Goal: Navigation & Orientation: Find specific page/section

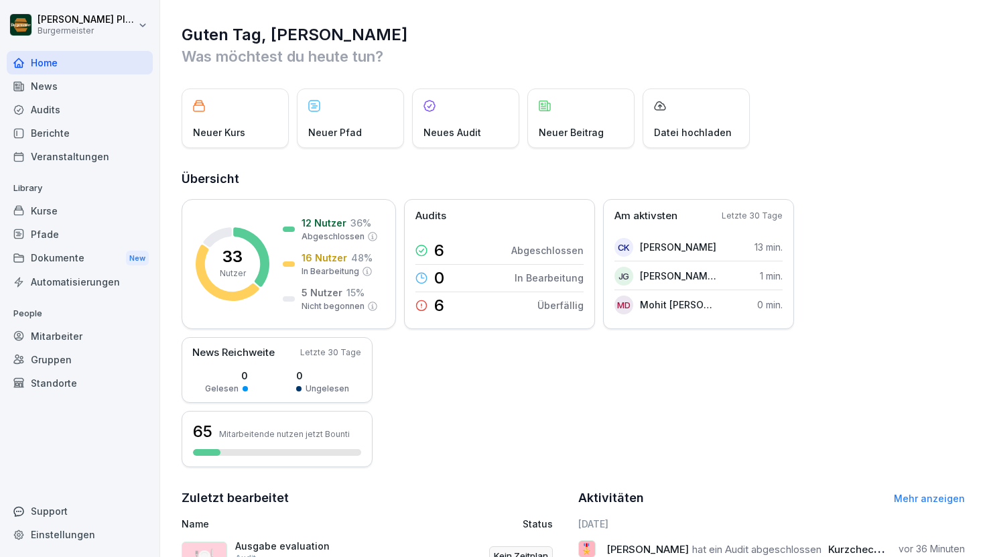
click at [62, 256] on div "Dokumente New" at bounding box center [80, 258] width 146 height 25
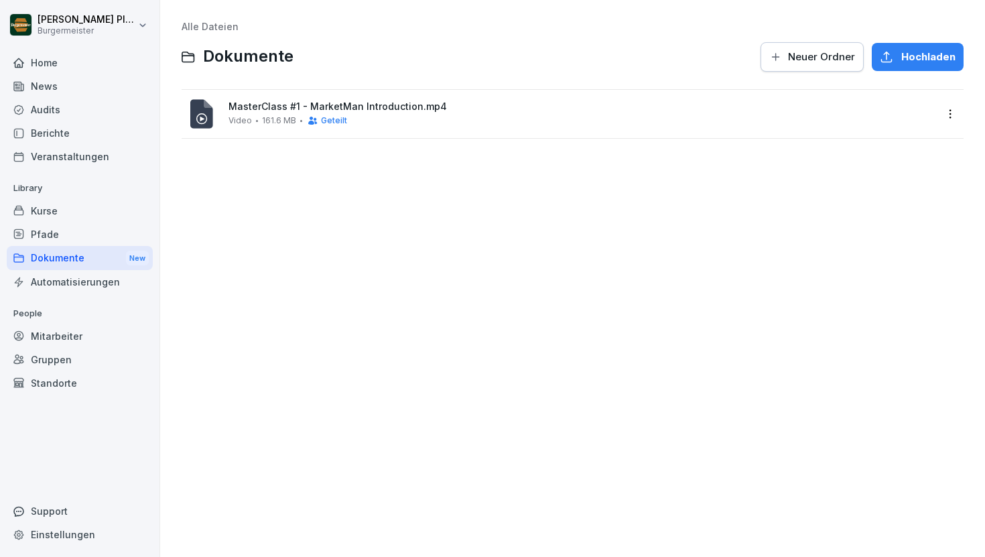
click at [67, 136] on div "Berichte" at bounding box center [80, 132] width 146 height 23
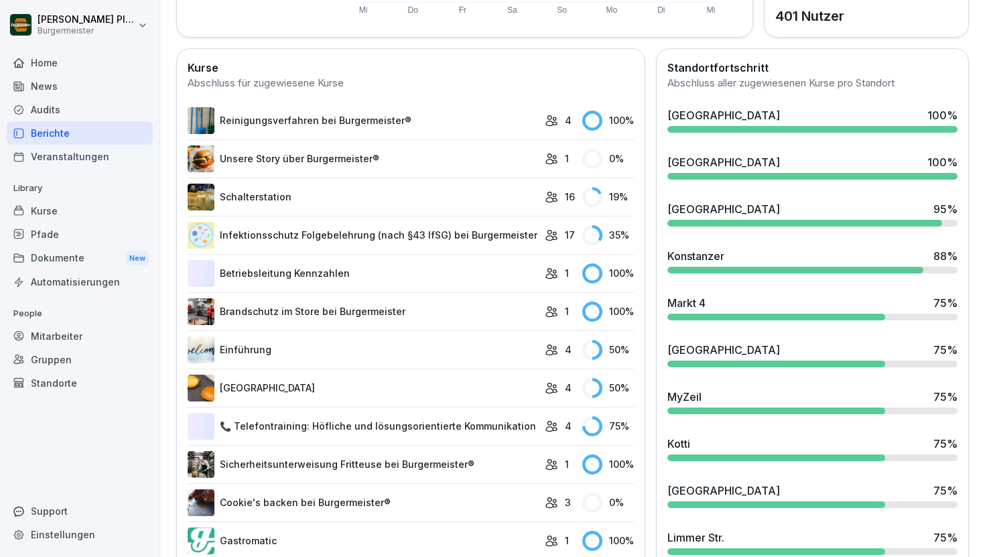
scroll to position [324, 0]
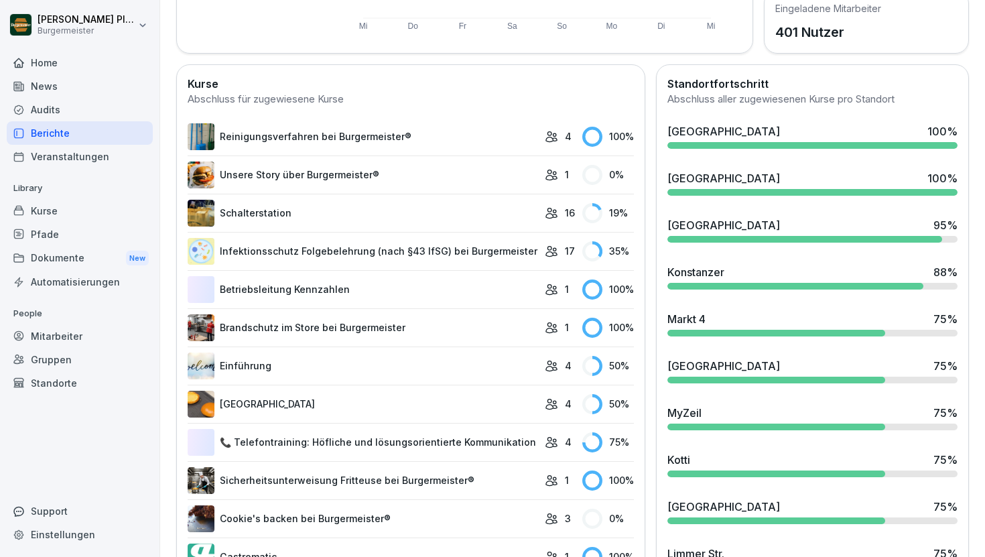
click at [293, 141] on link "Reinigungsverfahren bei Burgermeister®" at bounding box center [363, 136] width 350 height 27
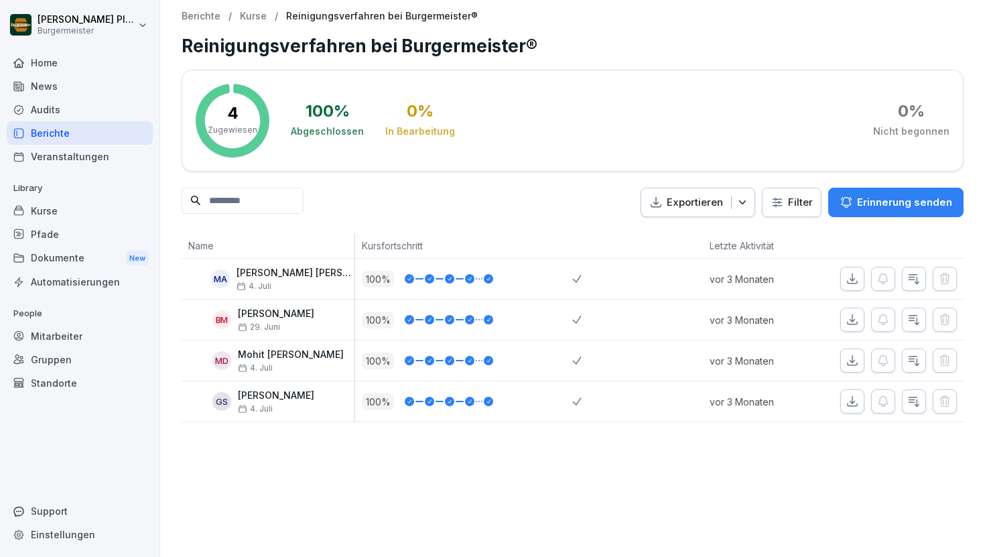
click at [87, 131] on div "Berichte" at bounding box center [80, 132] width 146 height 23
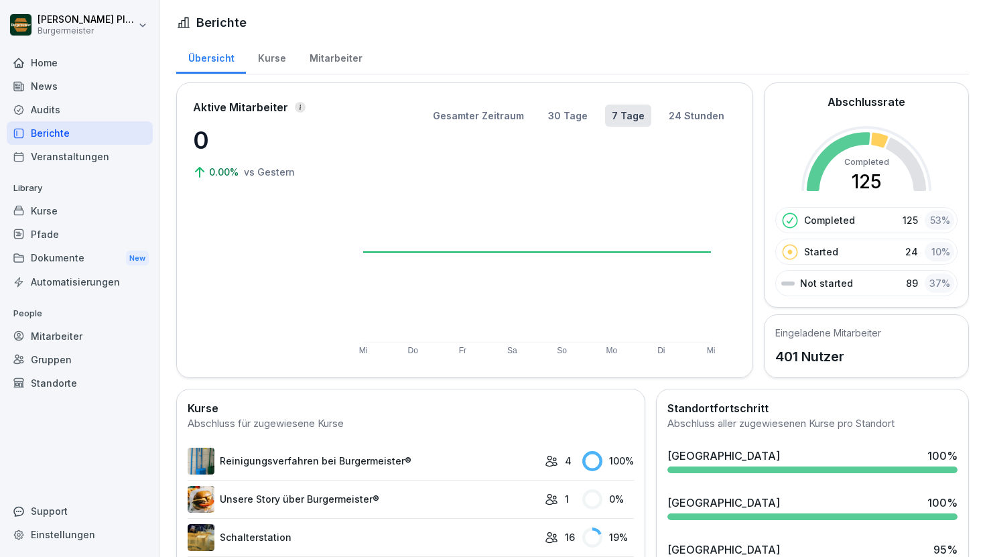
click at [274, 61] on div "Kurse" at bounding box center [272, 57] width 52 height 34
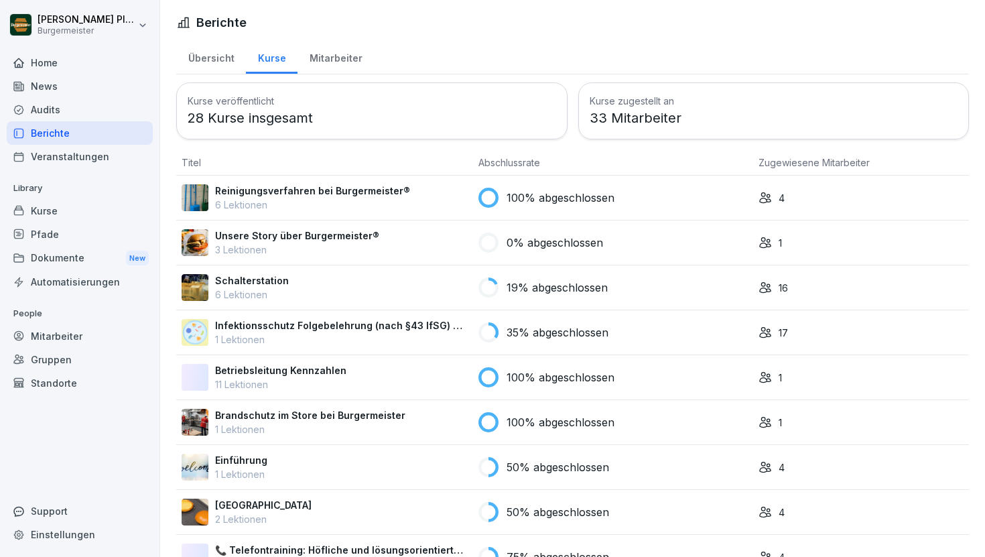
click at [52, 83] on div "News" at bounding box center [80, 85] width 146 height 23
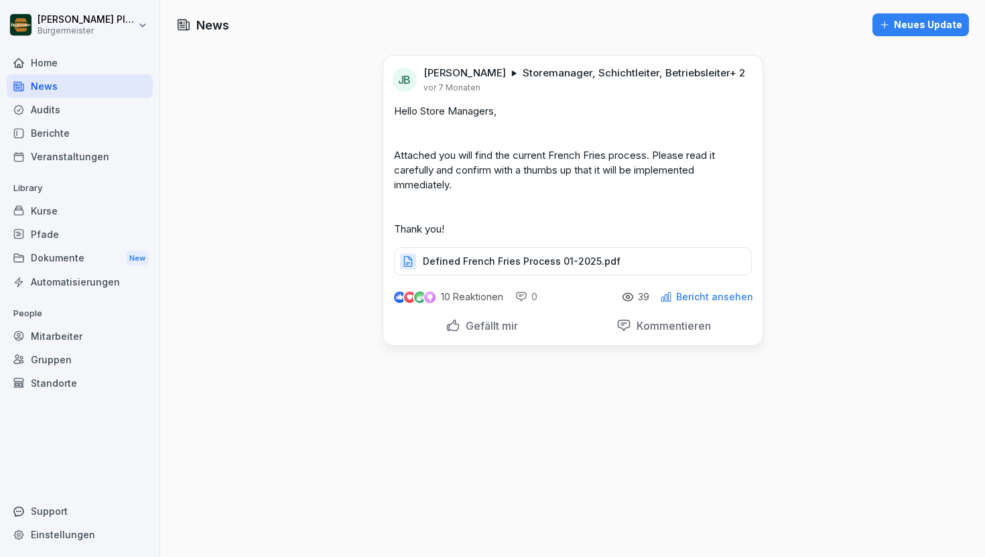
click at [478, 268] on p "Defined French Fries Process 01-2025.pdf" at bounding box center [522, 261] width 198 height 13
click at [91, 169] on div "Home News Audits Berichte Veranstaltungen Library Kurse Pfade Dokumente New Aut…" at bounding box center [80, 296] width 146 height 507
click at [78, 239] on div "Pfade" at bounding box center [80, 233] width 146 height 23
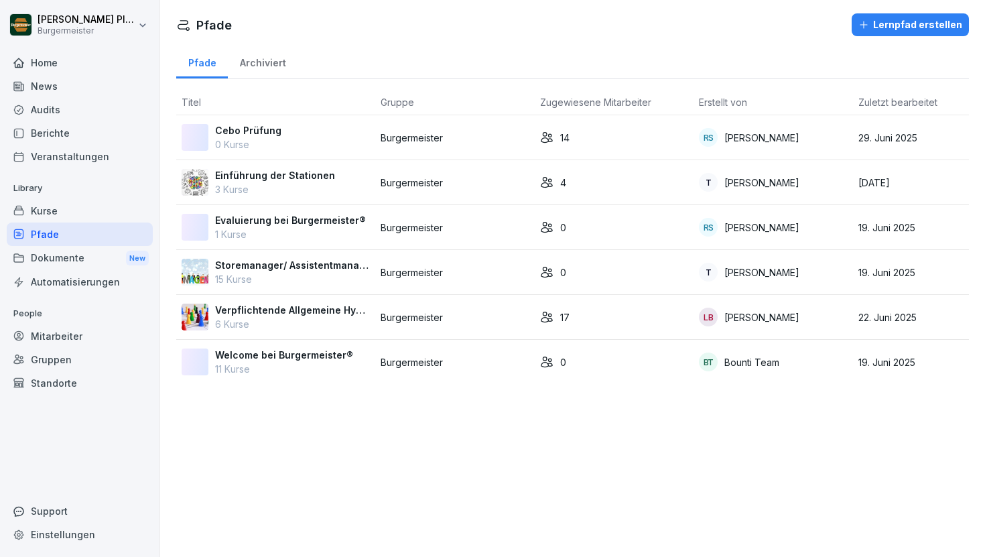
click at [272, 273] on p "15 Kurse" at bounding box center [292, 279] width 155 height 14
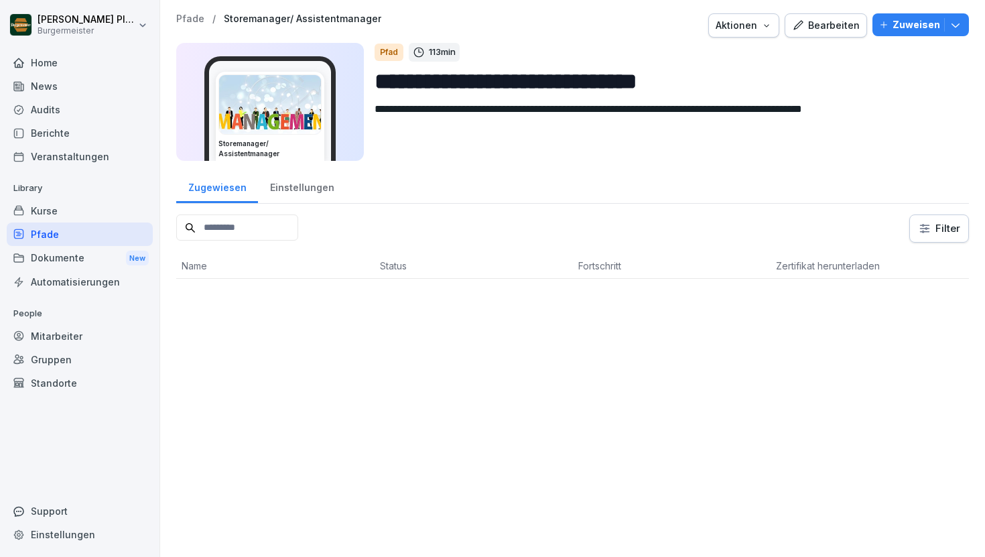
click at [299, 189] on div "Einstellungen" at bounding box center [302, 186] width 88 height 34
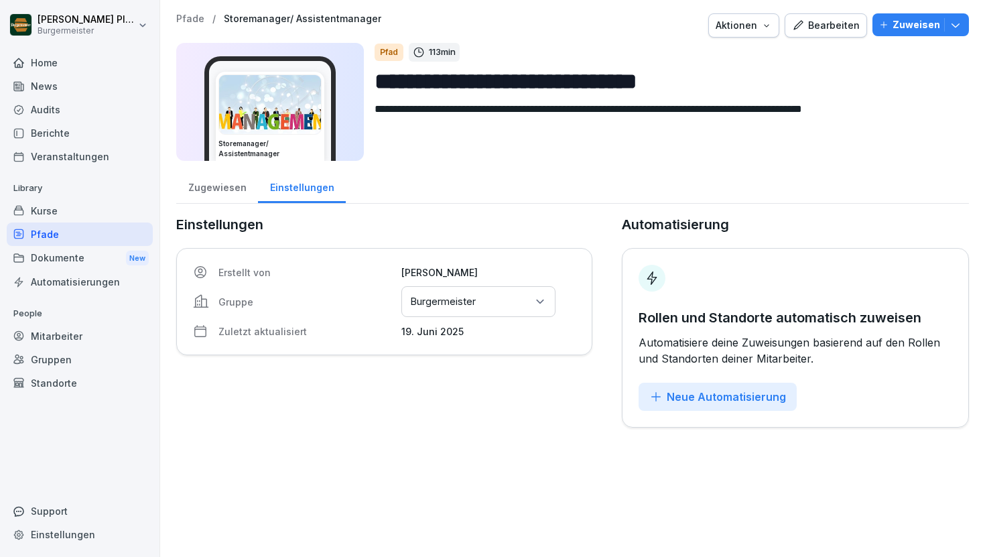
click at [214, 191] on div "Zugewiesen" at bounding box center [217, 186] width 82 height 34
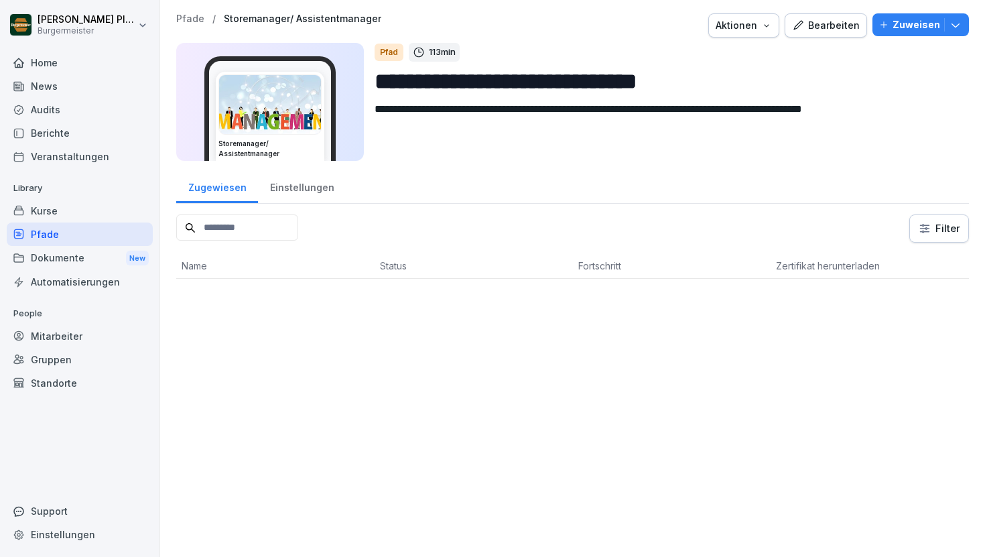
click at [73, 233] on div "Pfade" at bounding box center [80, 233] width 146 height 23
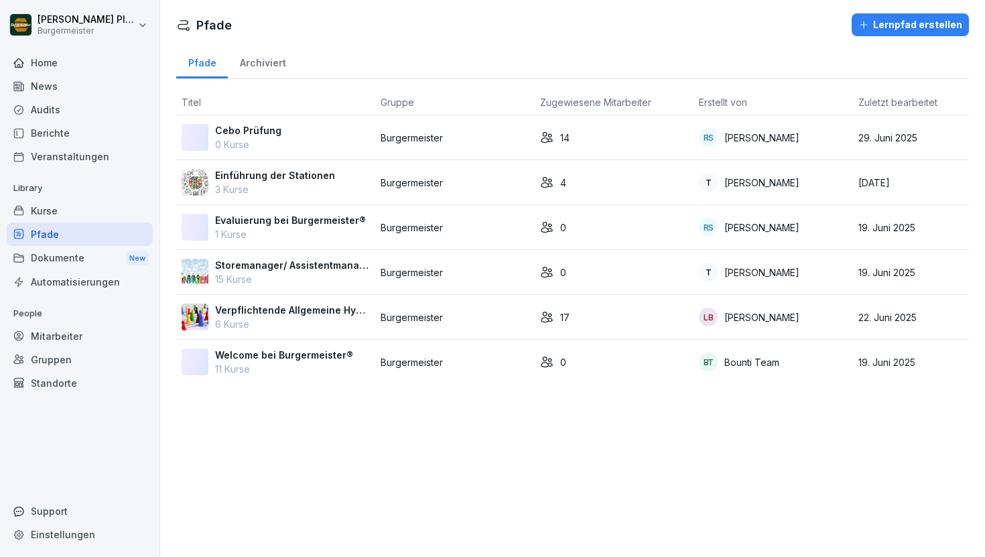
click at [68, 206] on div "Kurse" at bounding box center [80, 210] width 146 height 23
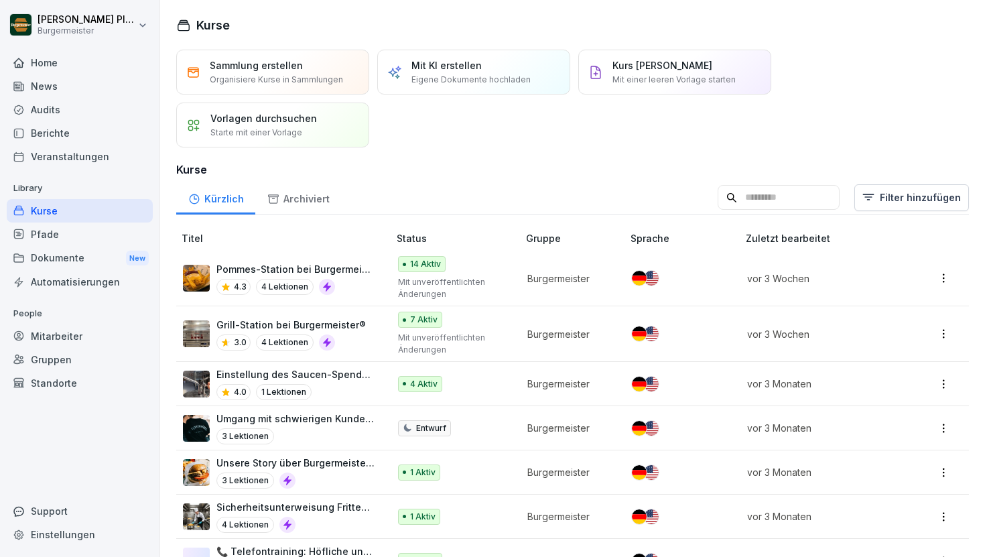
click at [305, 200] on div "Archiviert" at bounding box center [298, 197] width 86 height 34
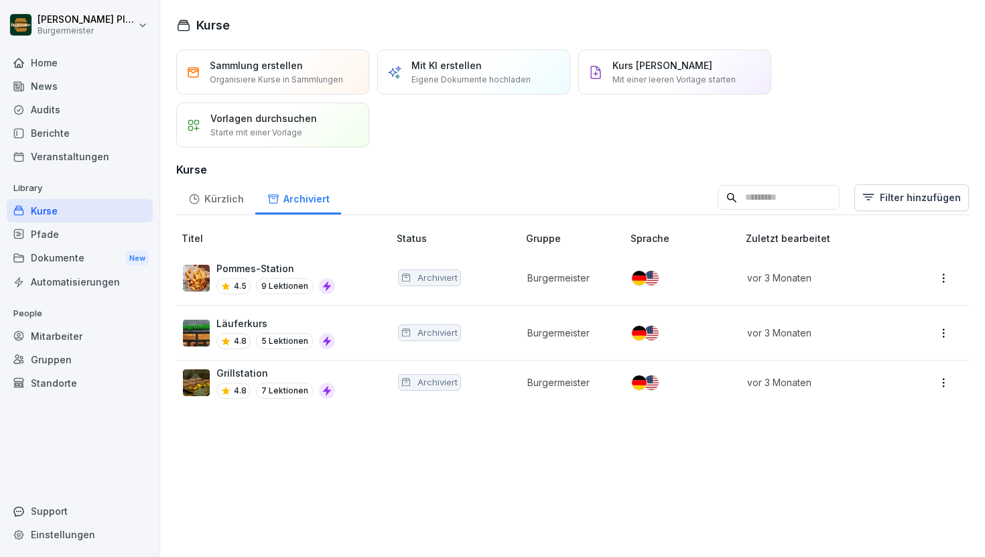
click at [216, 202] on div "Kürzlich" at bounding box center [215, 197] width 79 height 34
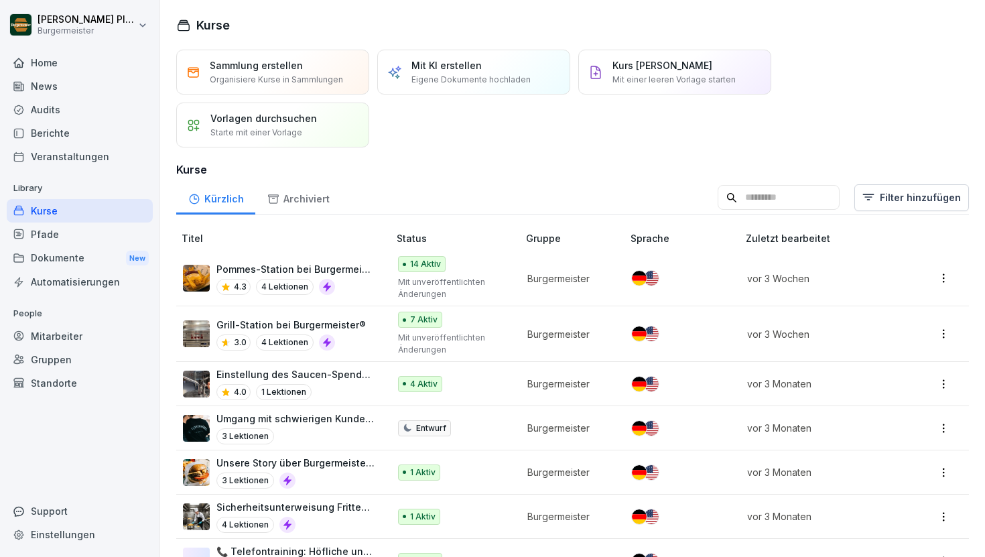
click at [315, 415] on p "Umgang mit schwierigen Kunden bei Burgermeister®" at bounding box center [295, 418] width 159 height 14
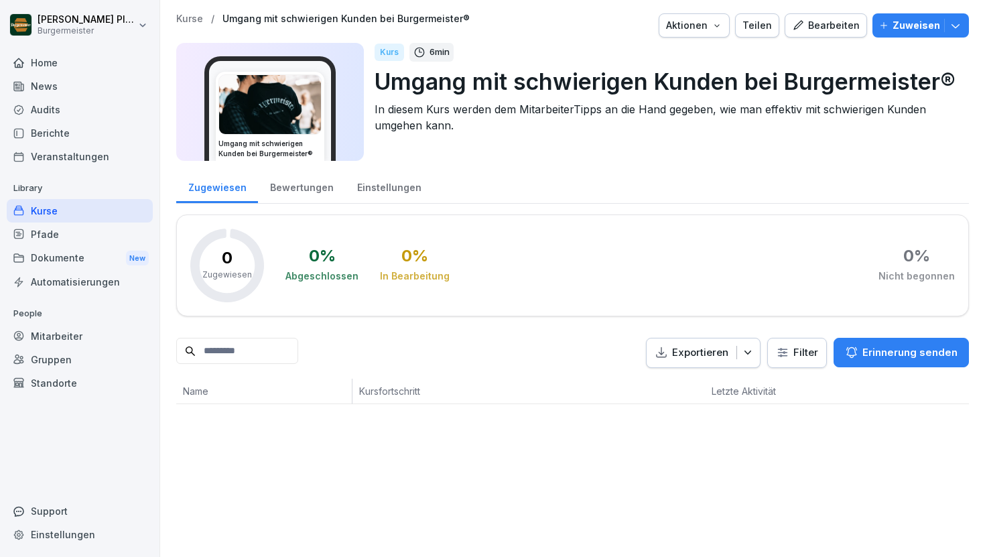
click at [751, 358] on icon "button" at bounding box center [747, 352] width 13 height 13
click at [715, 389] on p "Als Excel Datei exportieren" at bounding box center [697, 384] width 120 height 12
click at [54, 352] on div "Gruppen" at bounding box center [80, 359] width 146 height 23
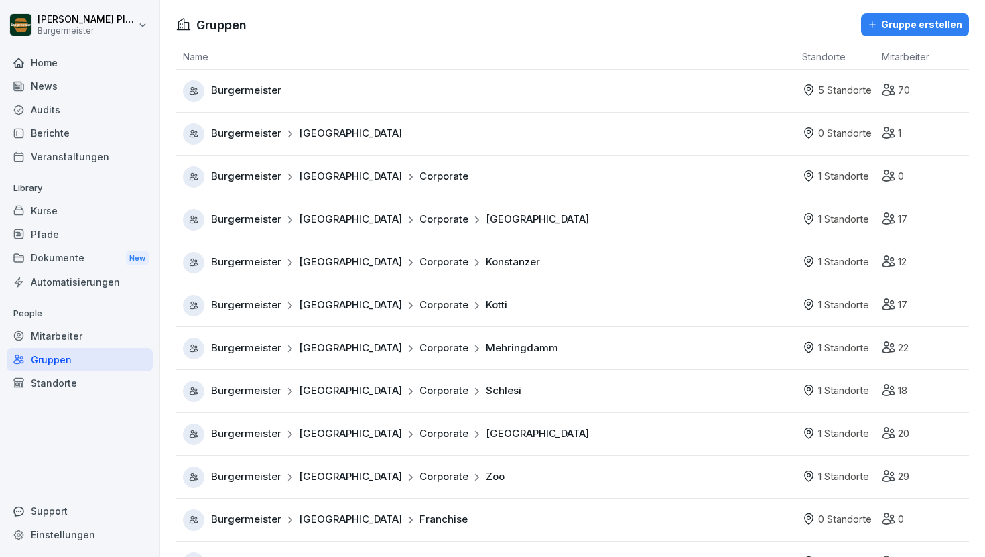
click at [64, 216] on div "Kurse" at bounding box center [80, 210] width 146 height 23
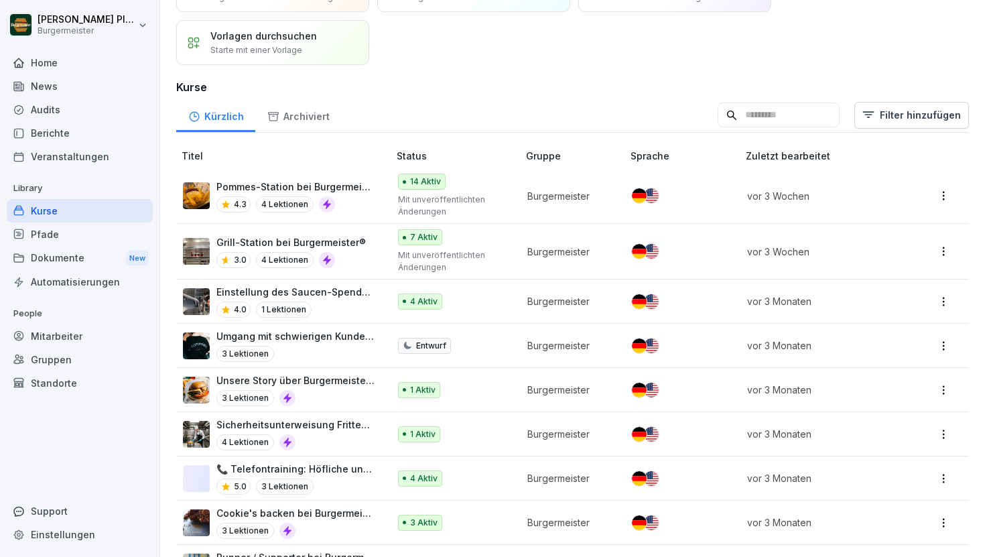
scroll to position [81, 0]
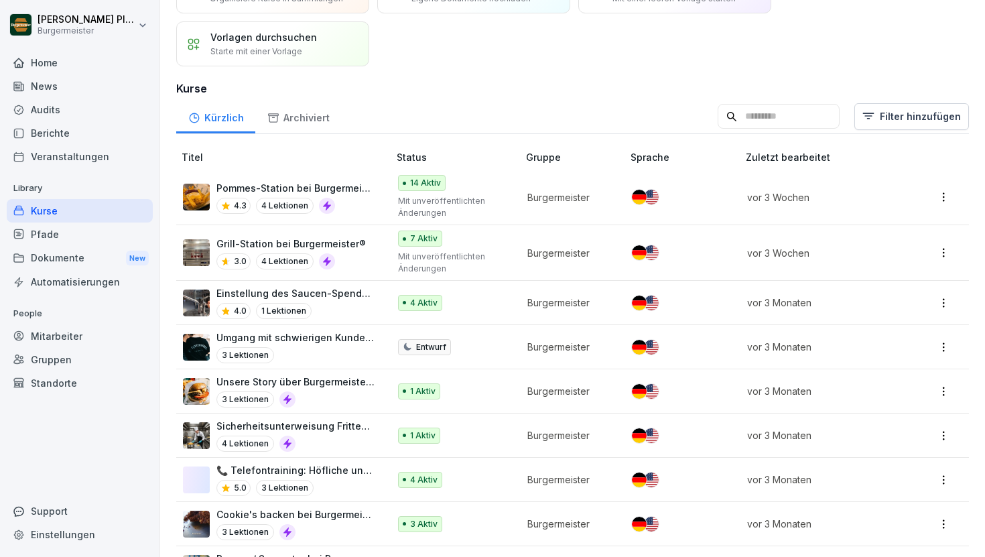
click at [270, 185] on p "Pommes-Station bei Burgermeister®" at bounding box center [295, 188] width 159 height 14
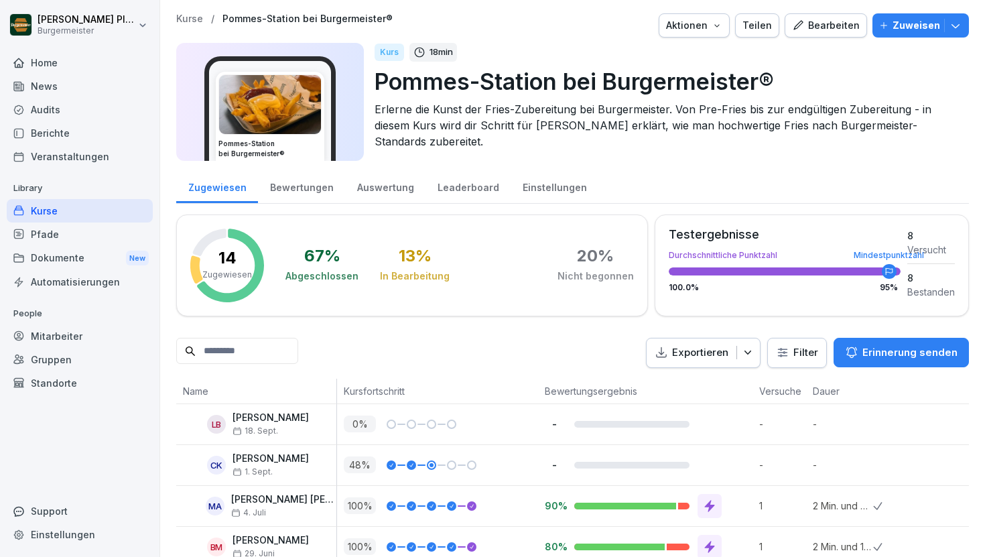
click at [709, 29] on div "Aktionen" at bounding box center [694, 25] width 56 height 15
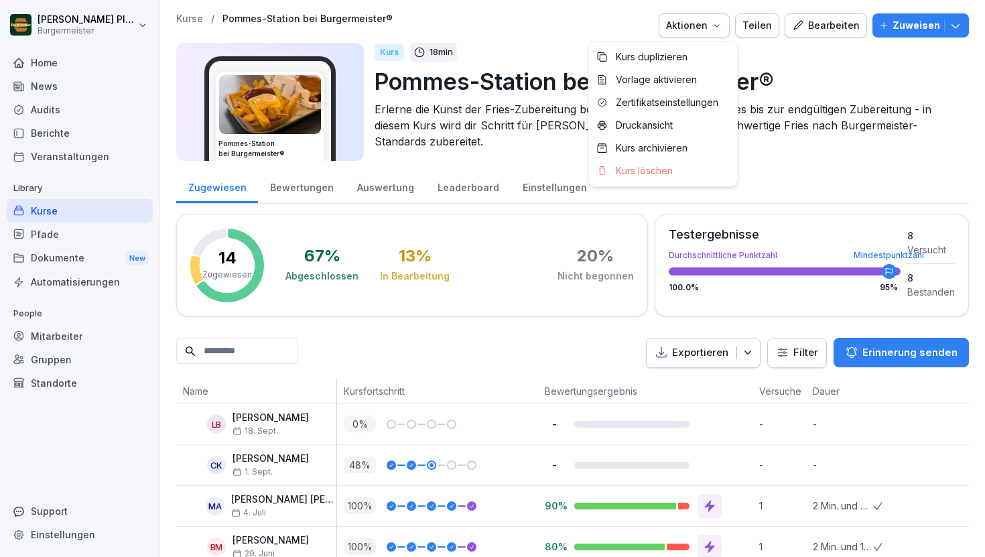
click at [520, 27] on html "Raphael Pleger Burgermeister Home News Audits Berichte Veranstaltungen Library …" at bounding box center [492, 278] width 985 height 557
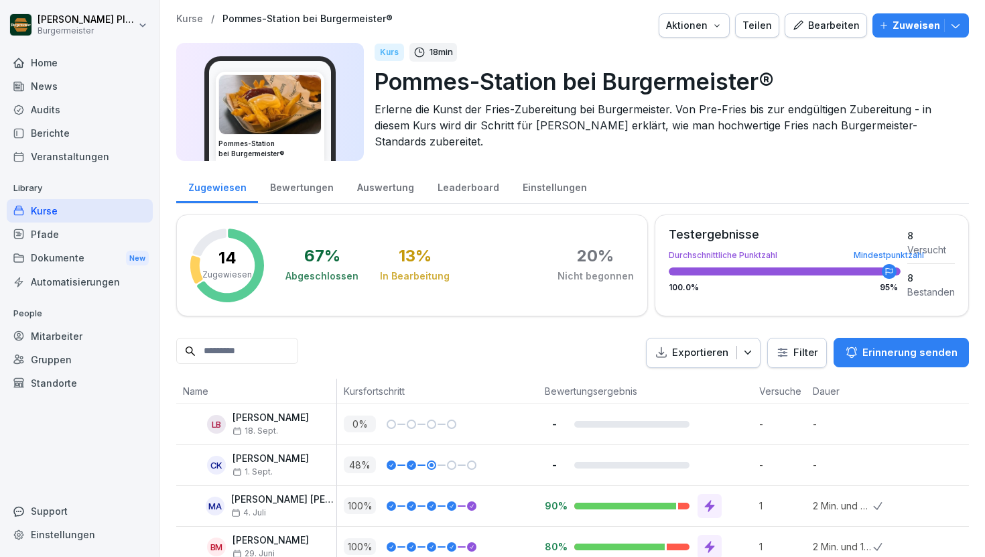
click at [50, 68] on div "Home" at bounding box center [80, 62] width 146 height 23
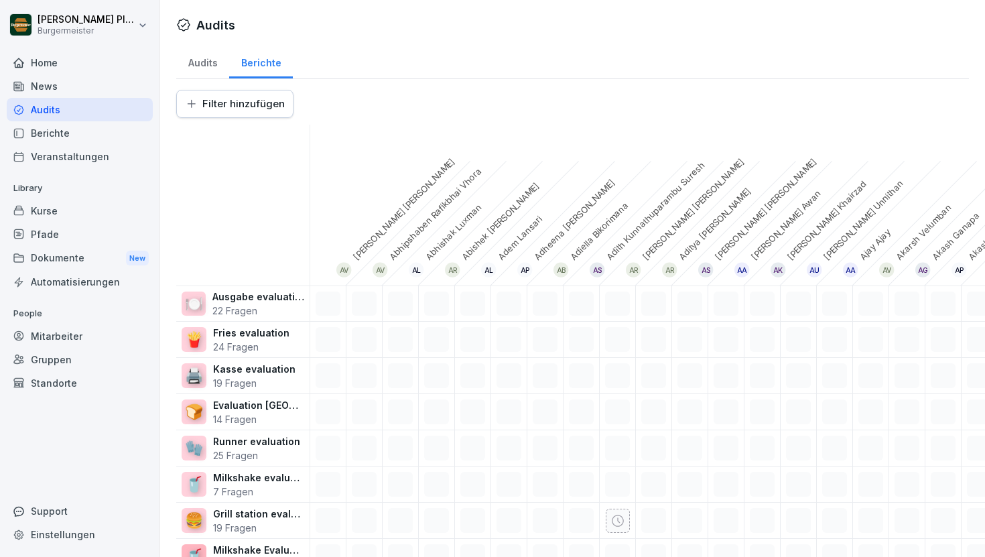
scroll to position [29, 0]
